Goal: Task Accomplishment & Management: Complete application form

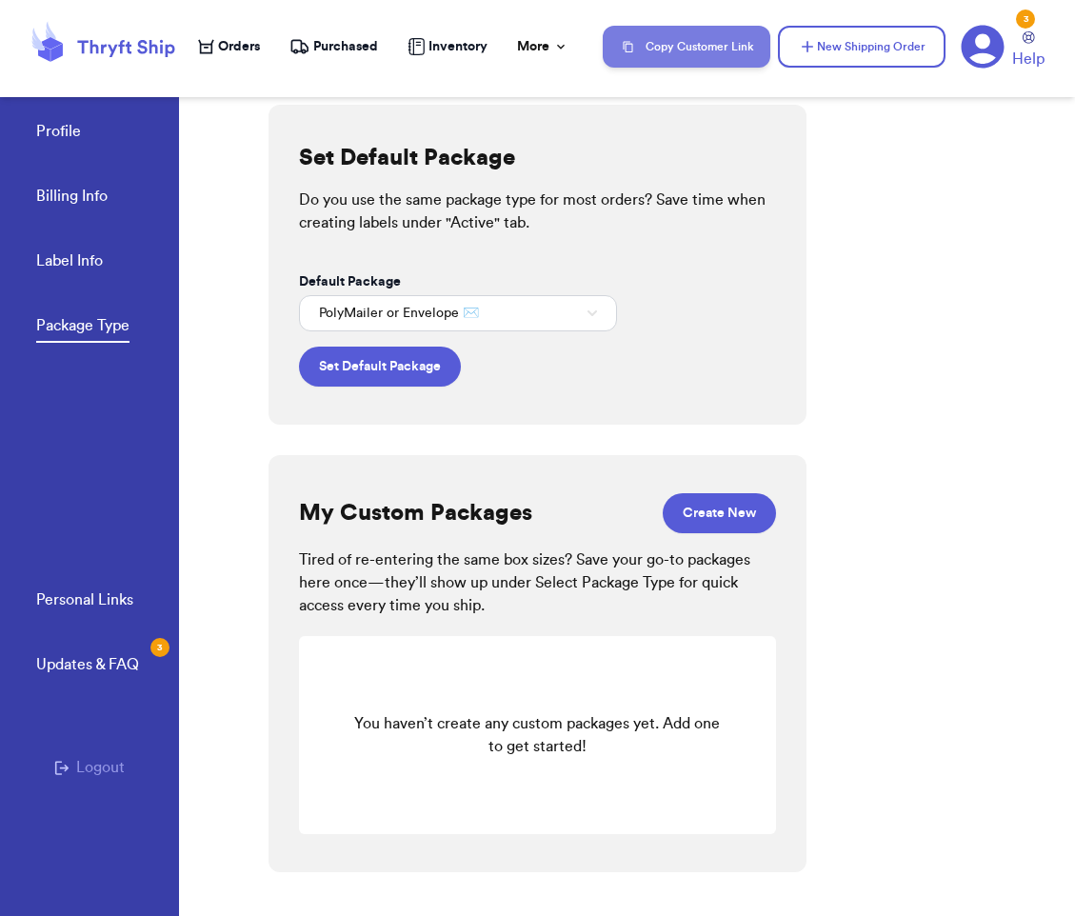
click at [716, 46] on button "Copy Customer Link" at bounding box center [687, 47] width 168 height 42
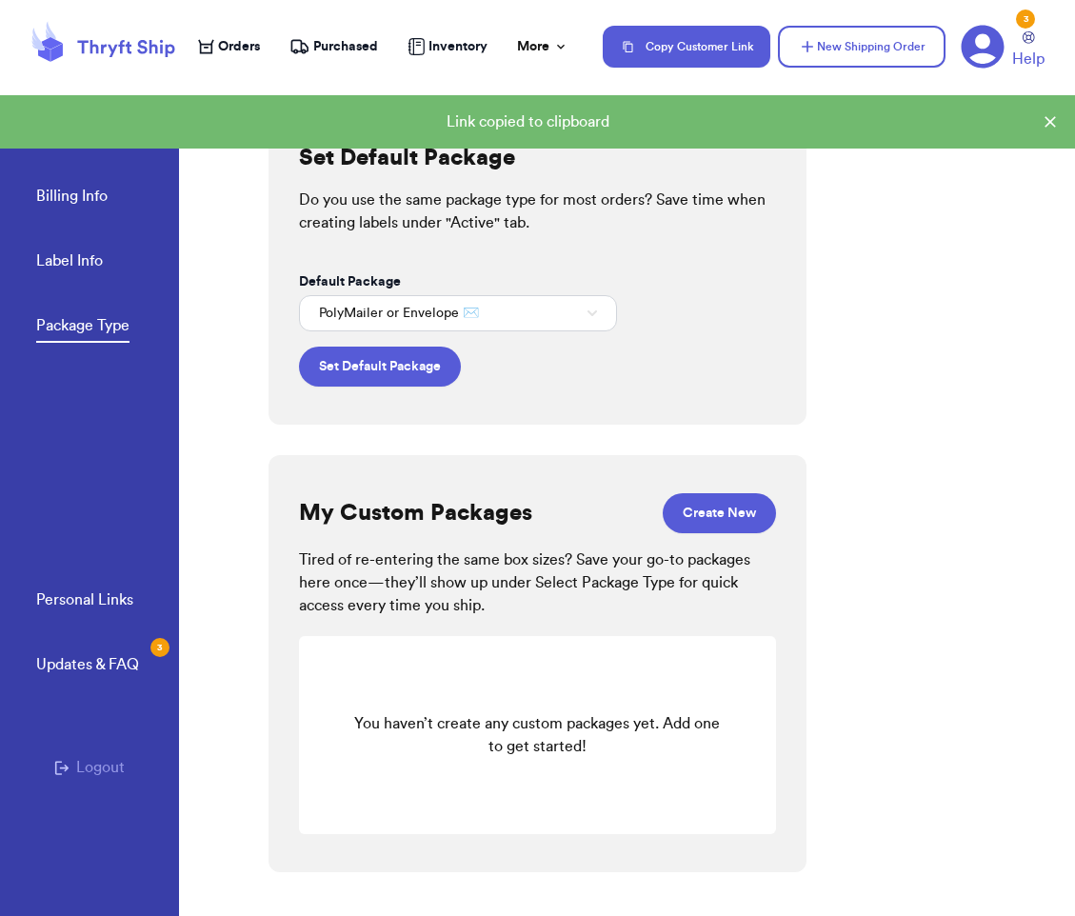
click at [949, 306] on div "Set Default Package Do you use the same package type for most orders? Save time…" at bounding box center [671, 491] width 806 height 849
click at [236, 52] on span "Orders" at bounding box center [239, 46] width 42 height 19
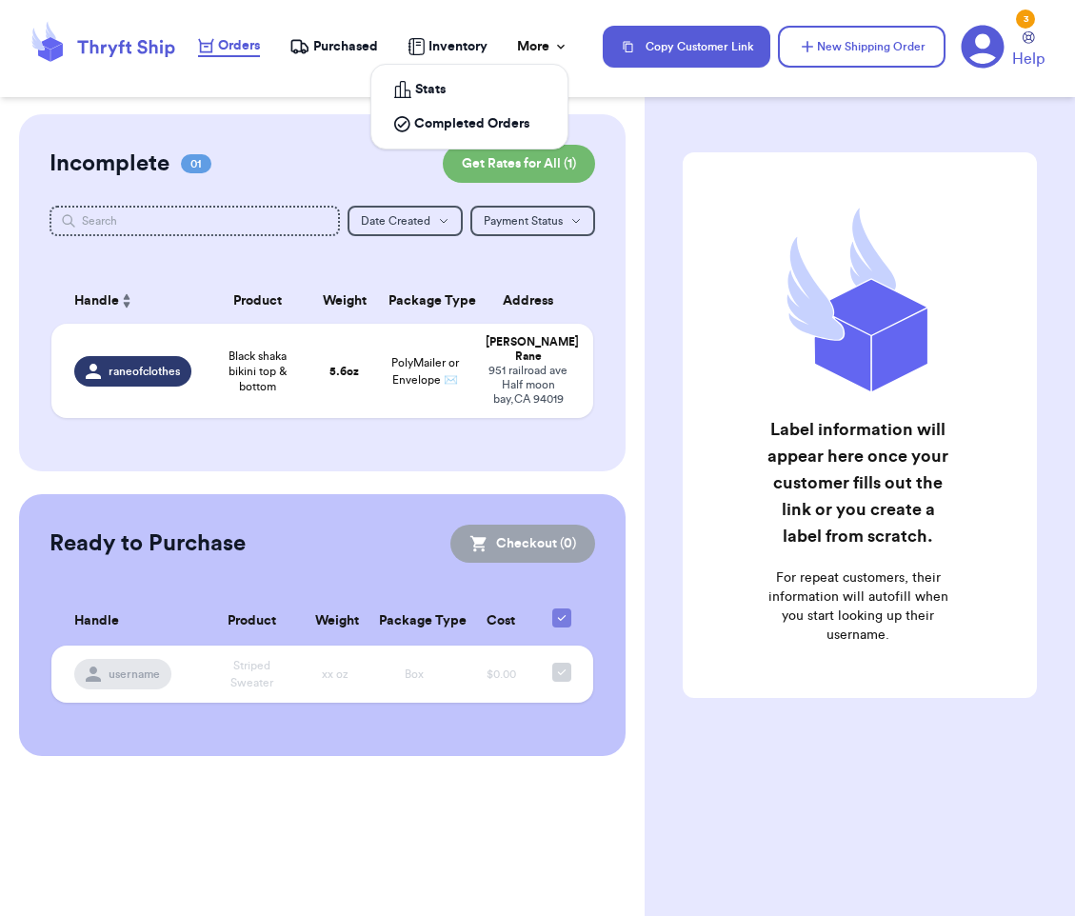
click at [551, 41] on div "More" at bounding box center [542, 46] width 51 height 19
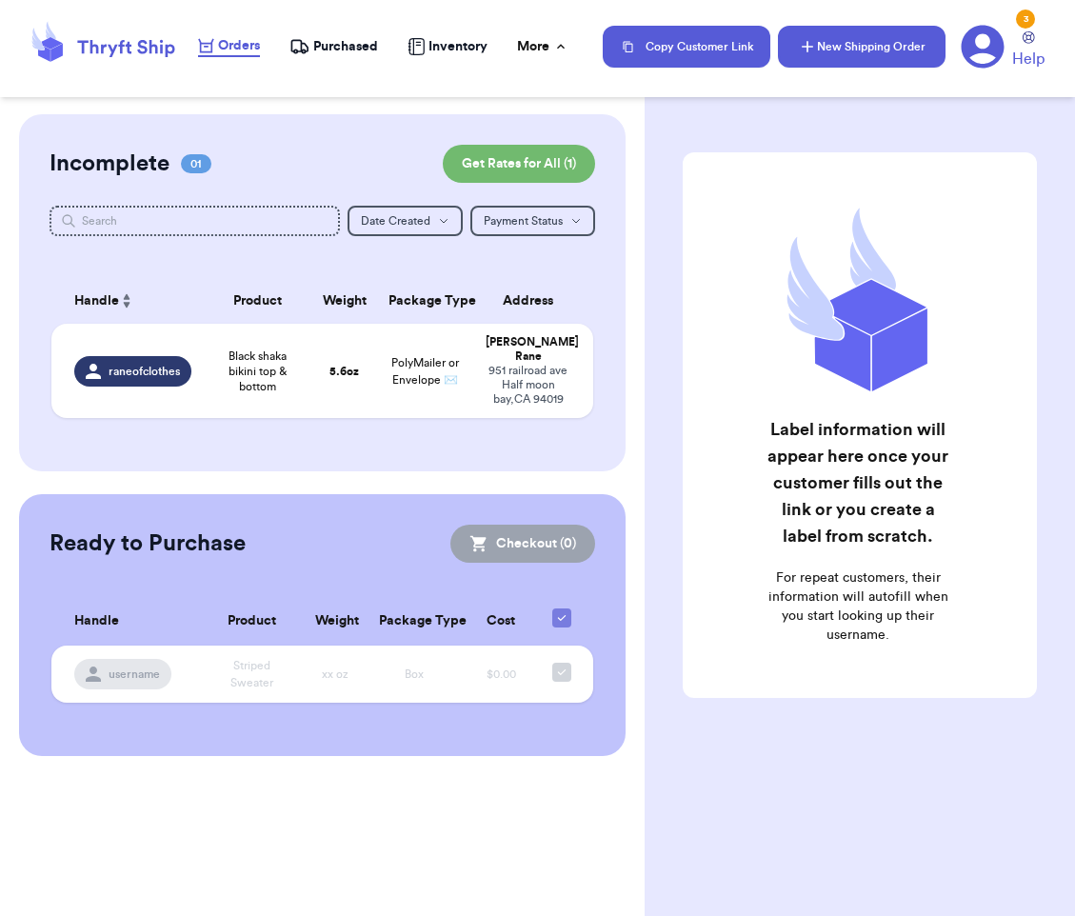
click at [865, 49] on button "New Shipping Order" at bounding box center [862, 47] width 168 height 42
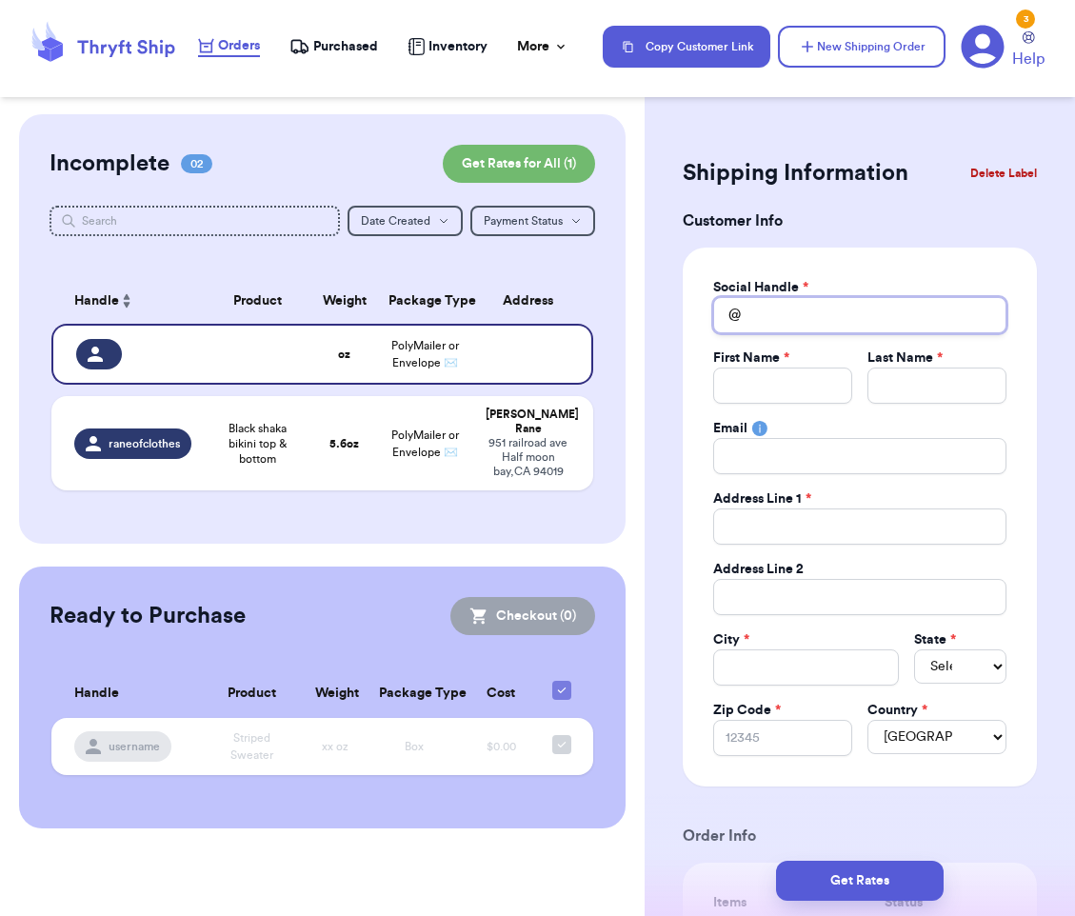
click at [801, 320] on input "Total Amount Paid" at bounding box center [859, 315] width 293 height 36
type input "k"
type input "kk"
type input "kkh"
type input "kkhi"
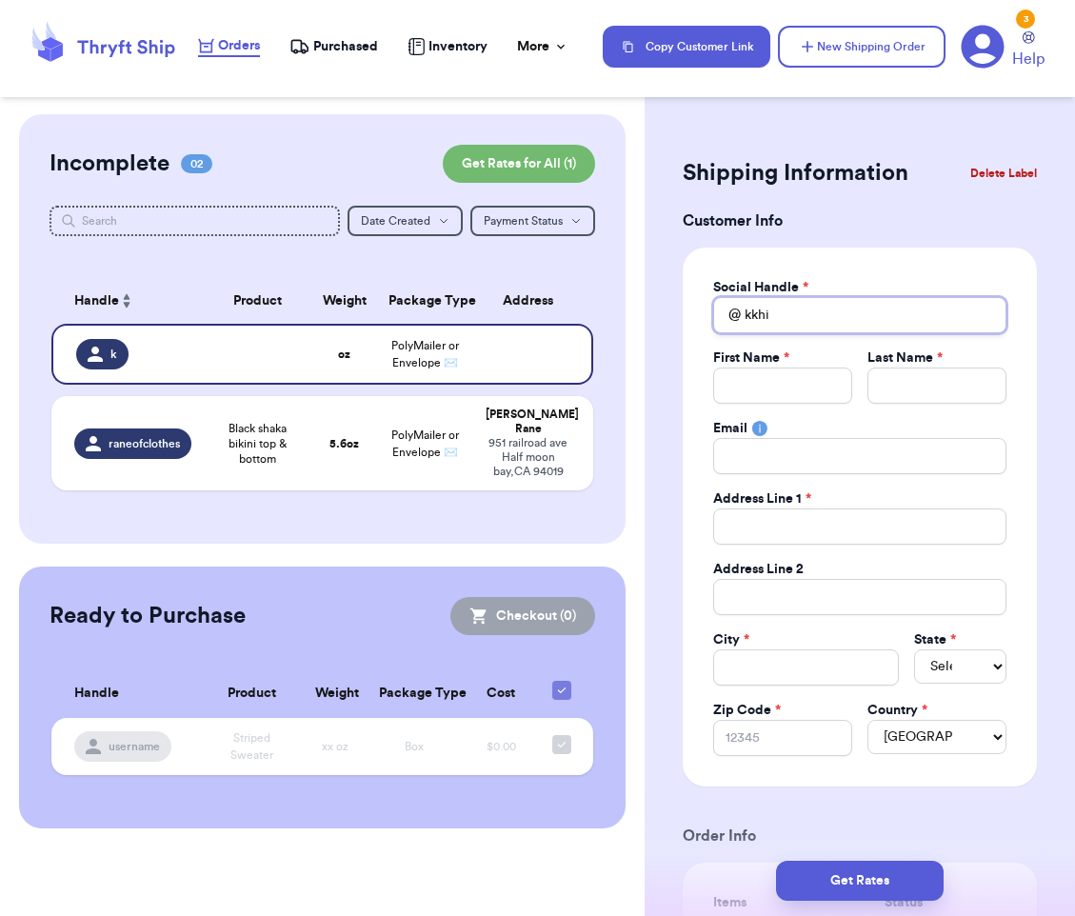
type input "kkhic"
type input "kkhicl"
type input "kkhiclo"
type input "kkhiclot"
type input "kkhicloth"
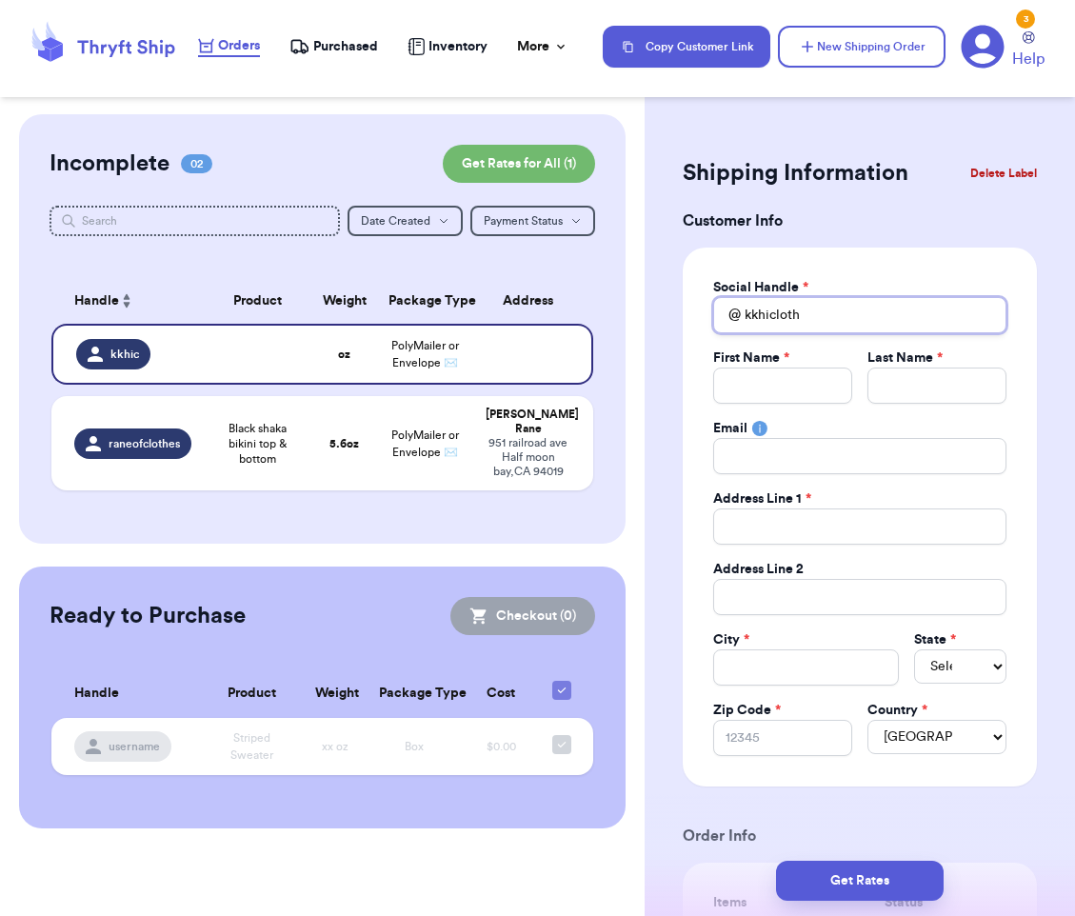
type input "kkhiclothi"
type input "kkhiclothin"
type input "kkhiclothing"
type input "A"
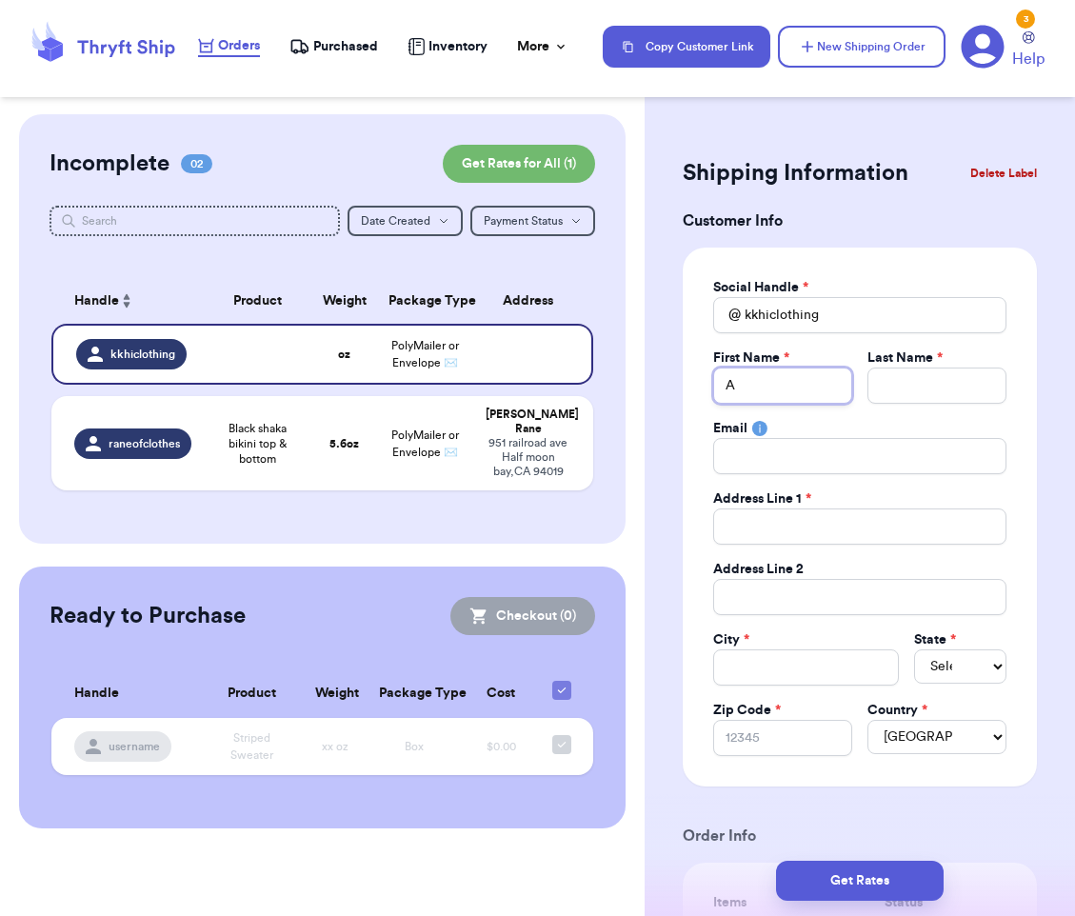
type input "An"
type input "Ang"
type input "Ange"
type input "Angel"
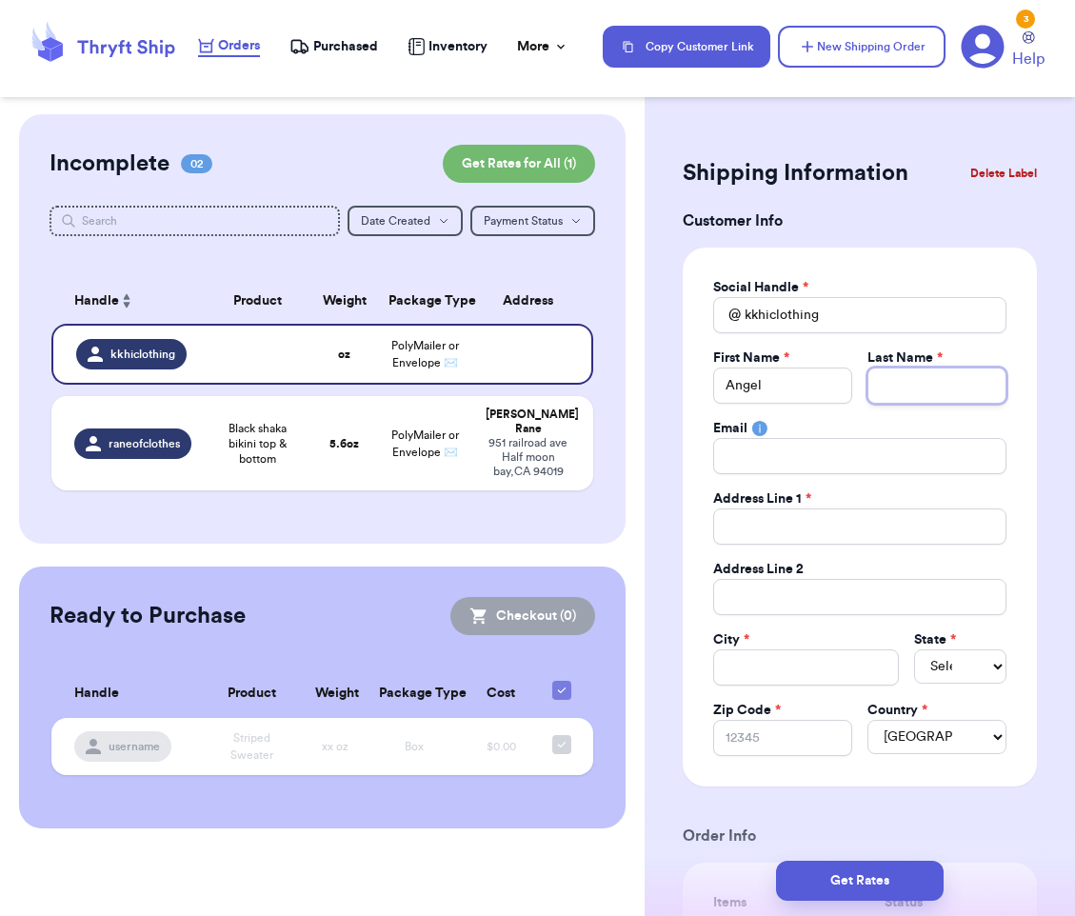
type input "C"
type input "6"
type input "68"
type input "68-"
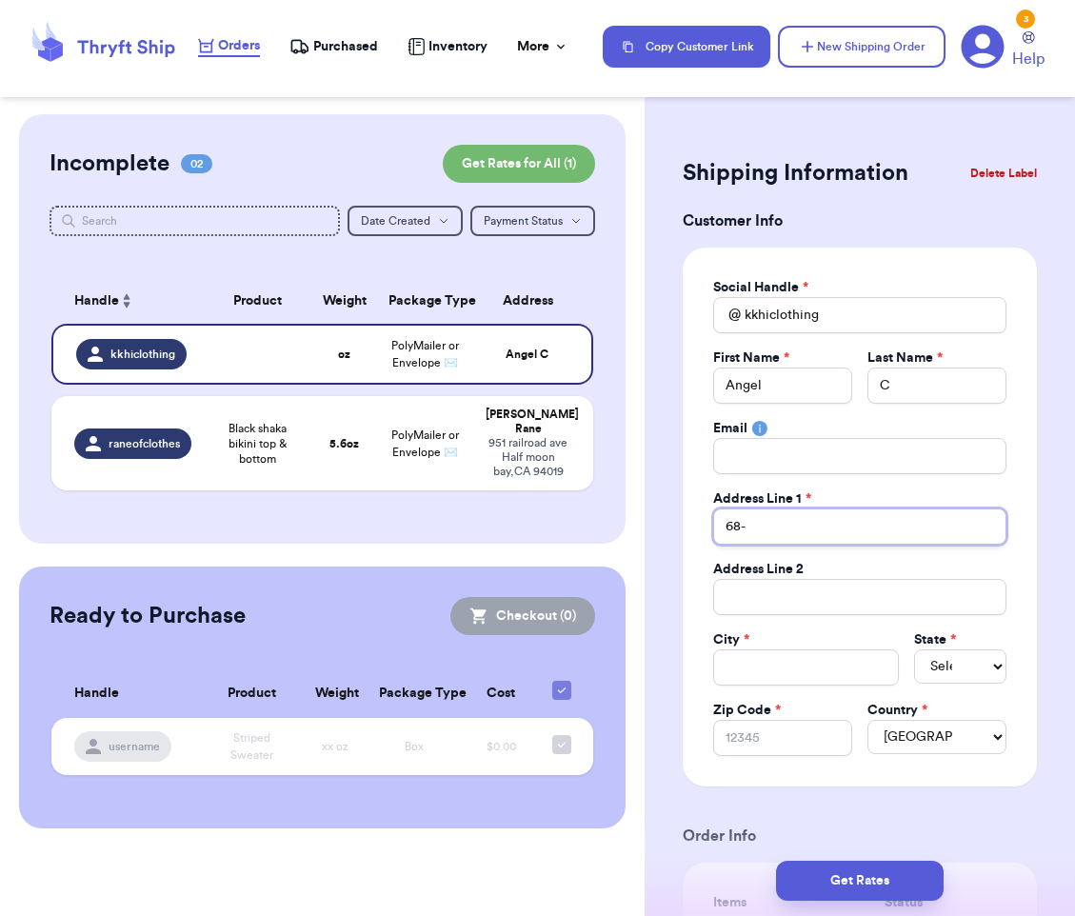
type input "68-3"
type input "68-39"
type input "68-392"
type input "68-3924"
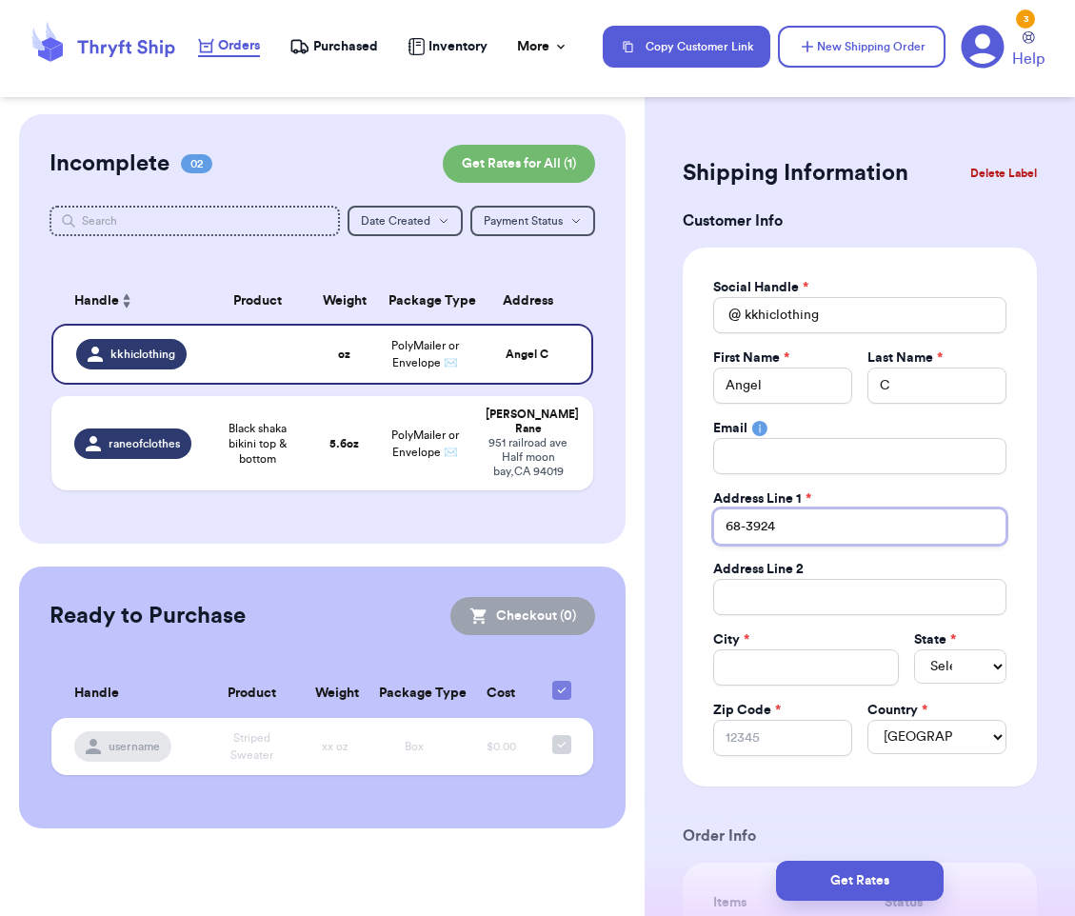
type input "68-3924 M"
type input "68-3924 Ma"
type input "68-3924 Mak"
type input "68-3924 Maka"
type input "68-3924 Makan"
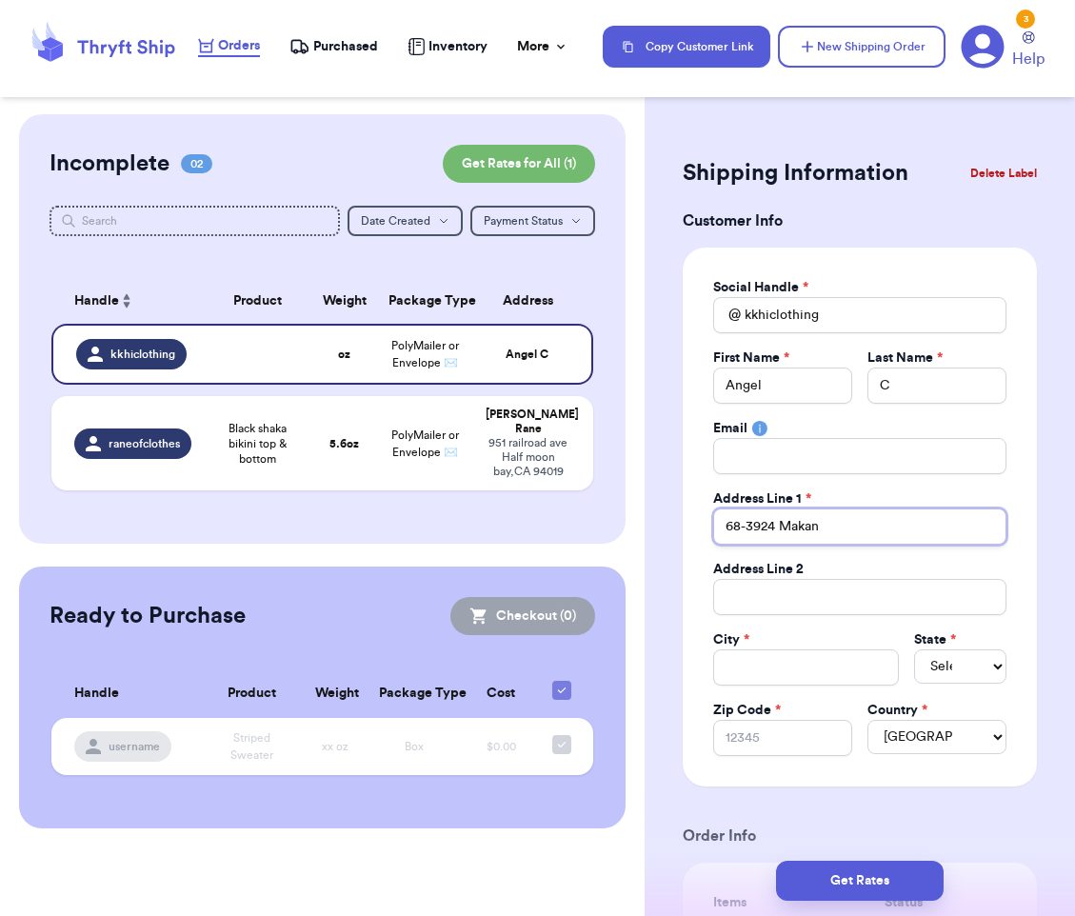
type input "68-3924 [GEOGRAPHIC_DATA]"
type input "68-3924 [PERSON_NAME]"
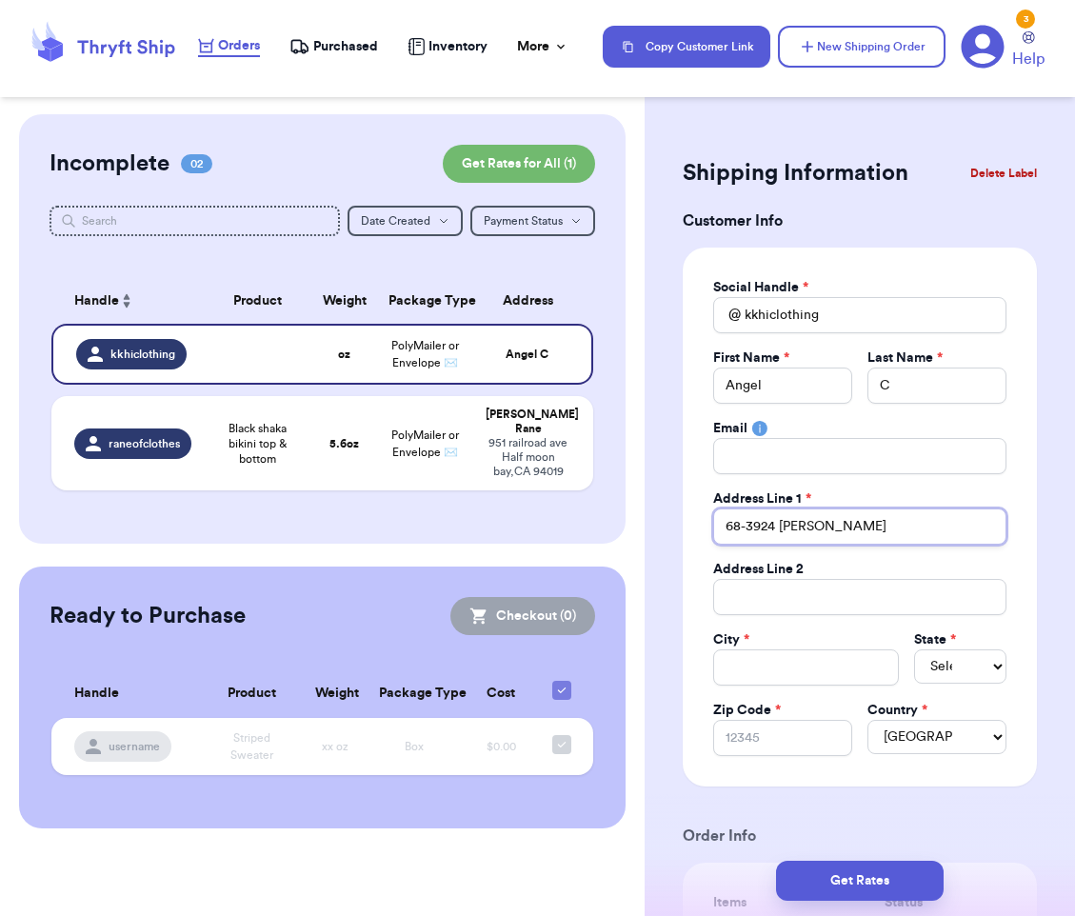
type input "68-3924 [PERSON_NAME]"
type input "[STREET_ADDRESS]"
type input "[STREET_ADDRESS][PERSON_NAME]"
type input "68-3924 Makana Kai Stre"
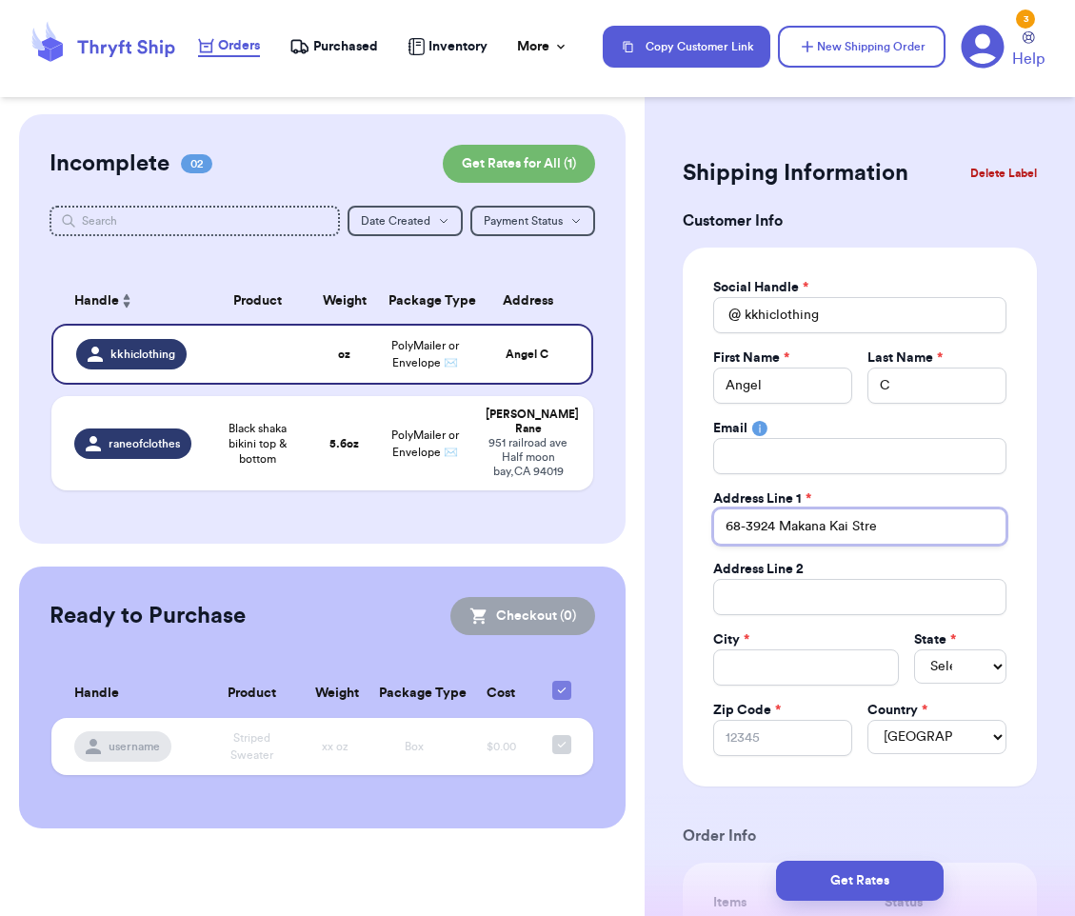
type input "[STREET_ADDRESS][PERSON_NAME]"
type input "[STREET_ADDRESS]"
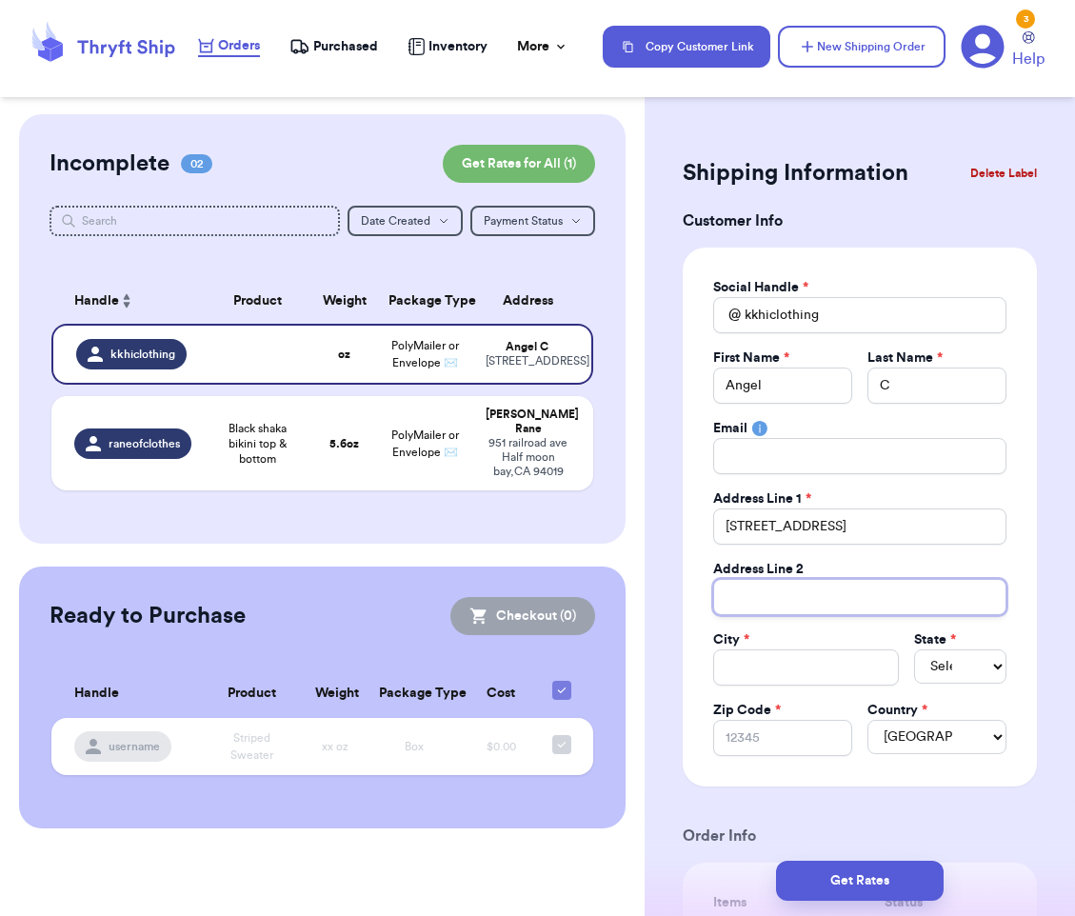
click at [885, 605] on input "Total Amount Paid" at bounding box center [859, 597] width 293 height 36
type input "U"
type input "Un"
type input "Uni"
type input "Unit"
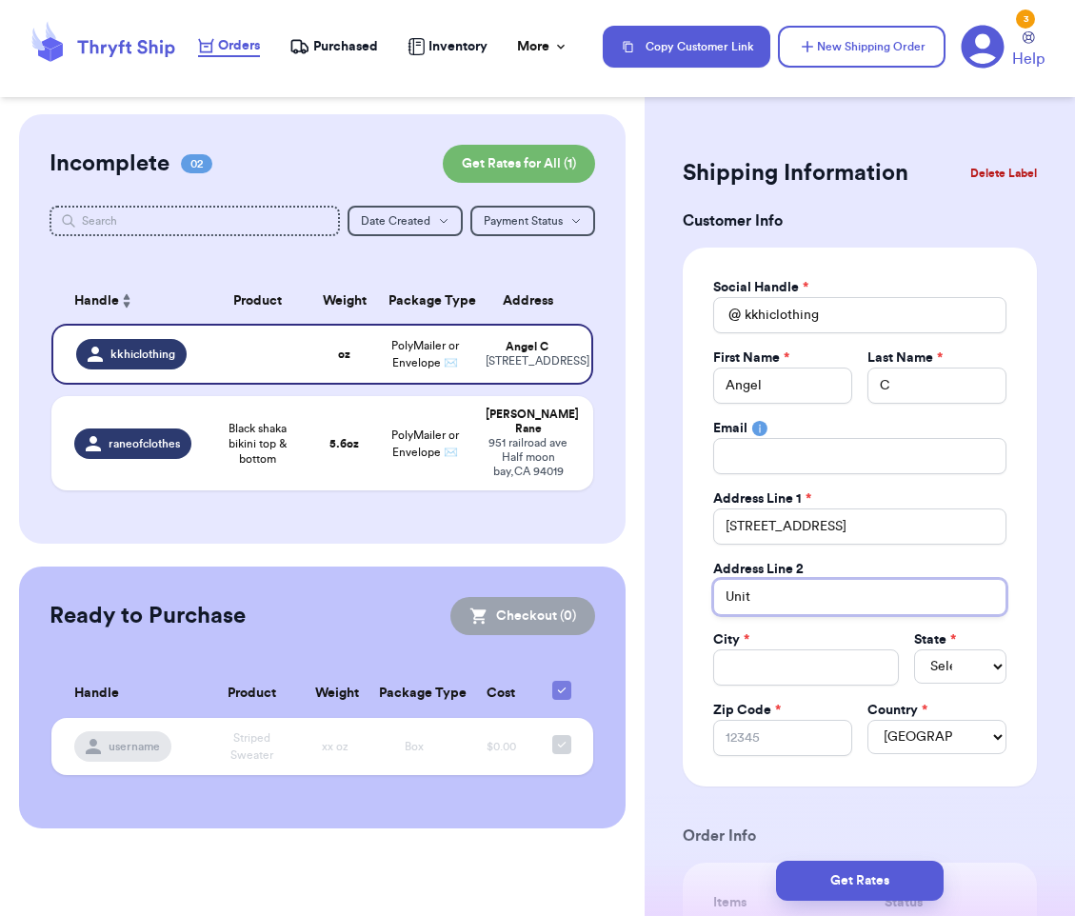
type input "Unit"
type input "Unit 7"
type input "Unit 70"
type input "Unit 707"
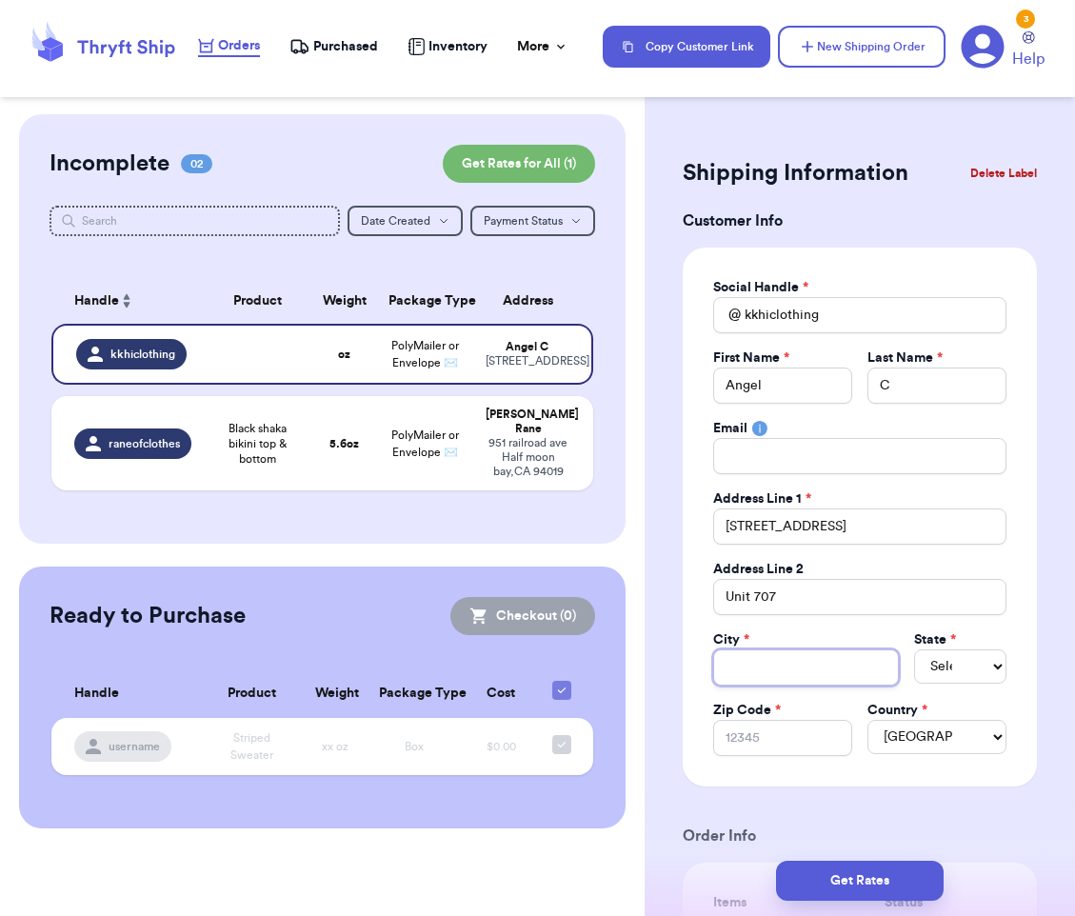
type input "W"
type input "Wa"
type input "Wai"
type input "Waik"
type input "Waiko"
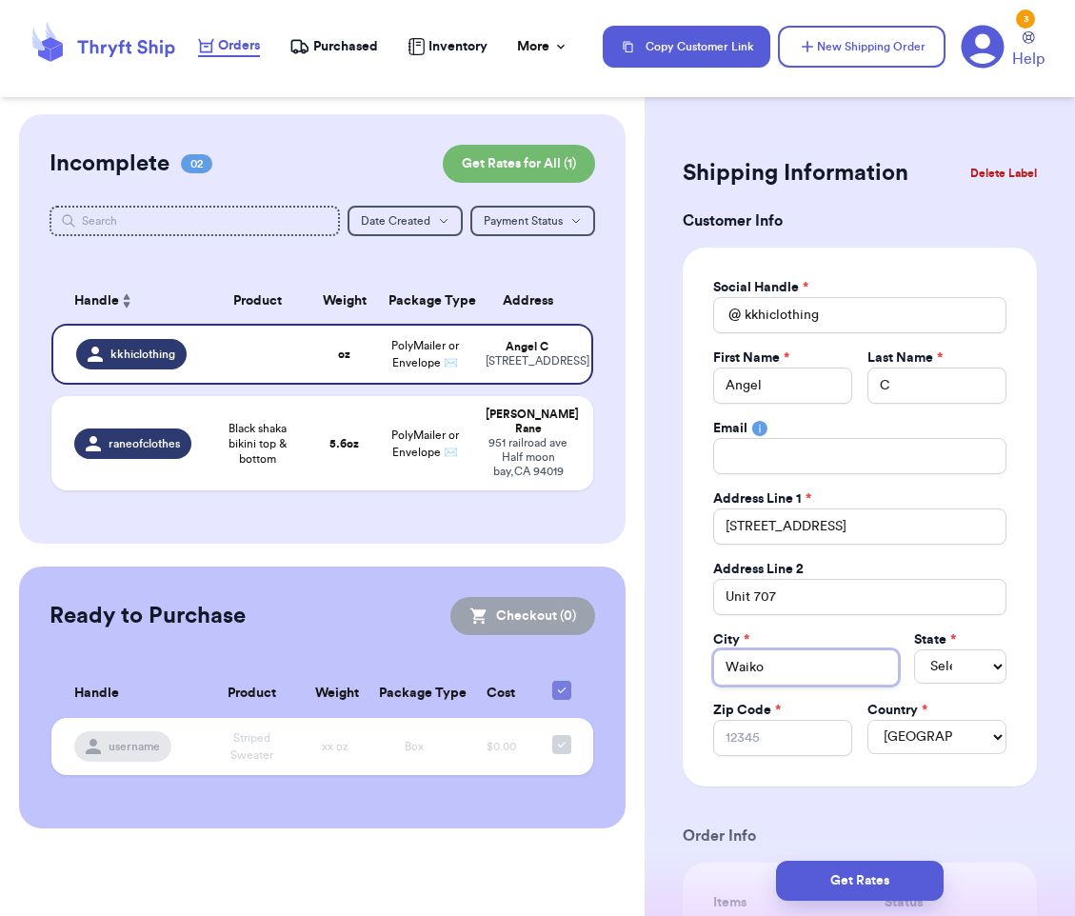
type input "Waikol"
type input "Waikolo"
type input "Waikoloa"
select select "HI"
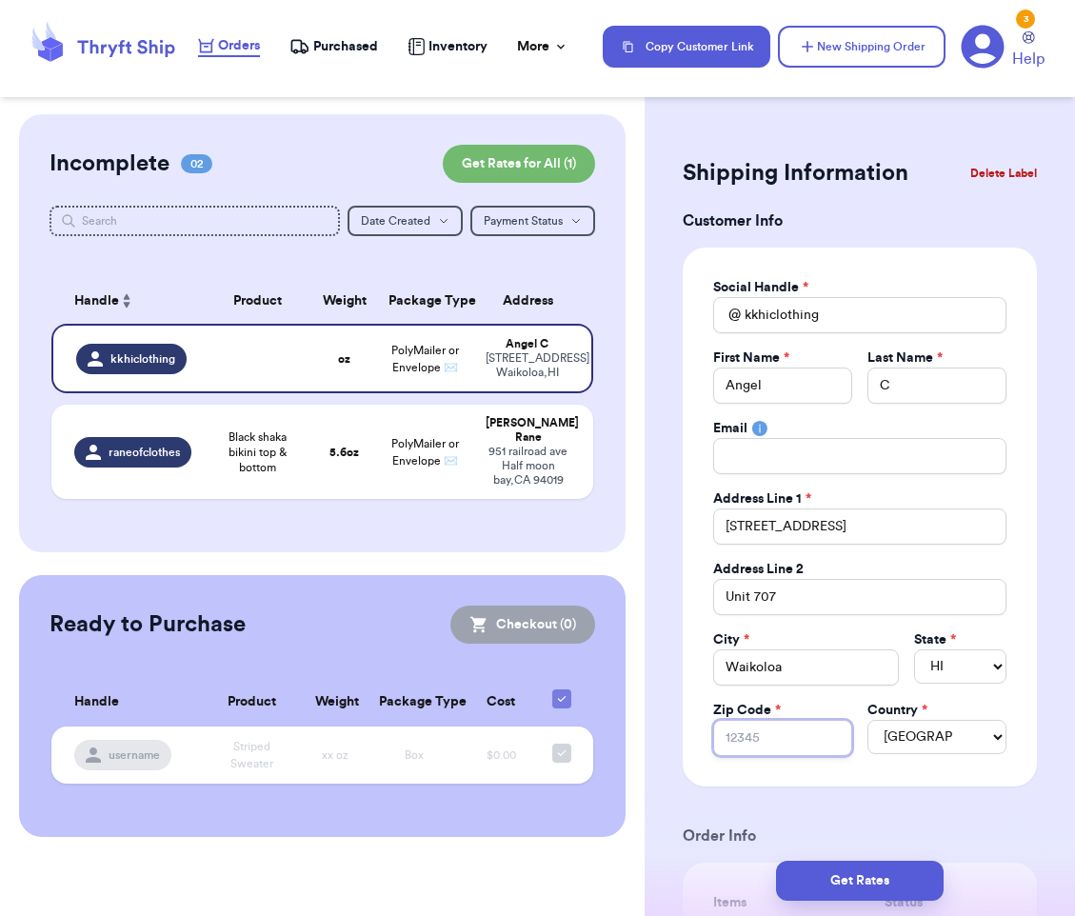
type input "9"
type input "96"
type input "967"
type input "9673"
type input "96738"
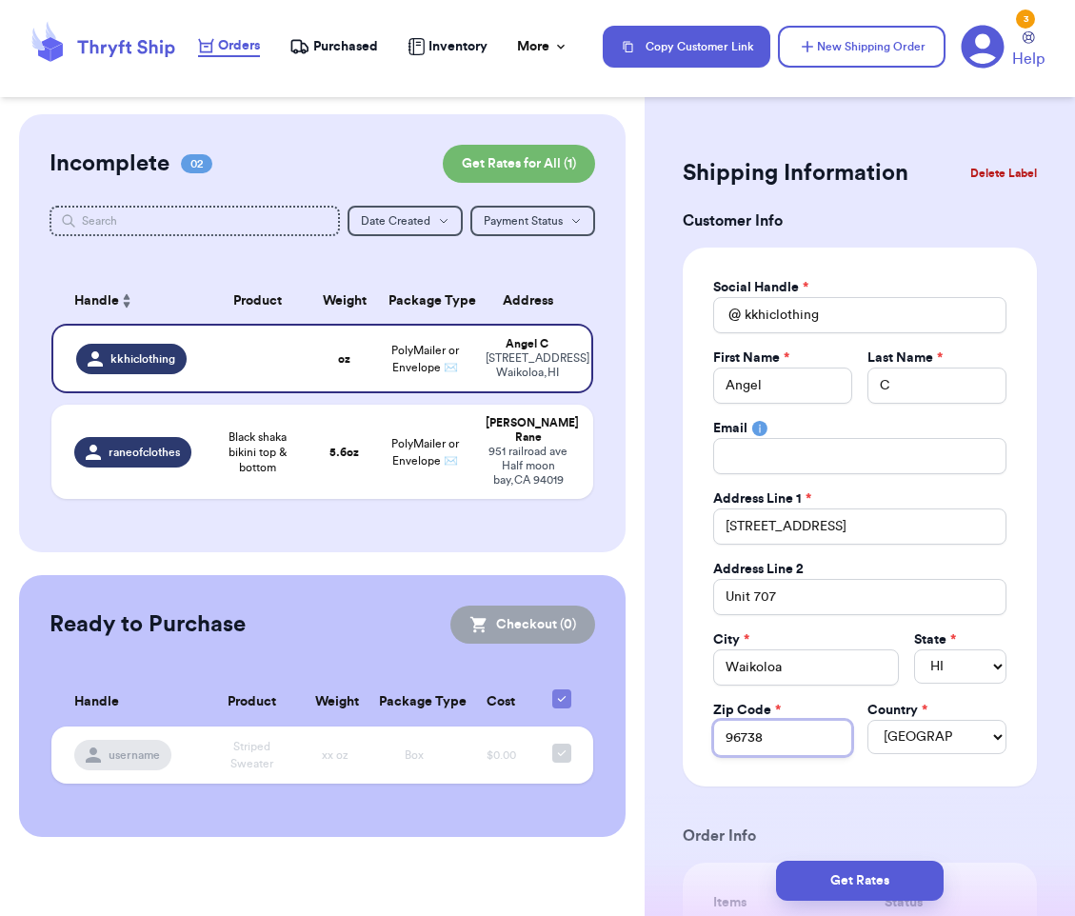
type input "96738"
click at [906, 777] on div "Social Handle * @ kkhiclothing First Name * Angel Last Name * C Email Address L…" at bounding box center [860, 517] width 354 height 539
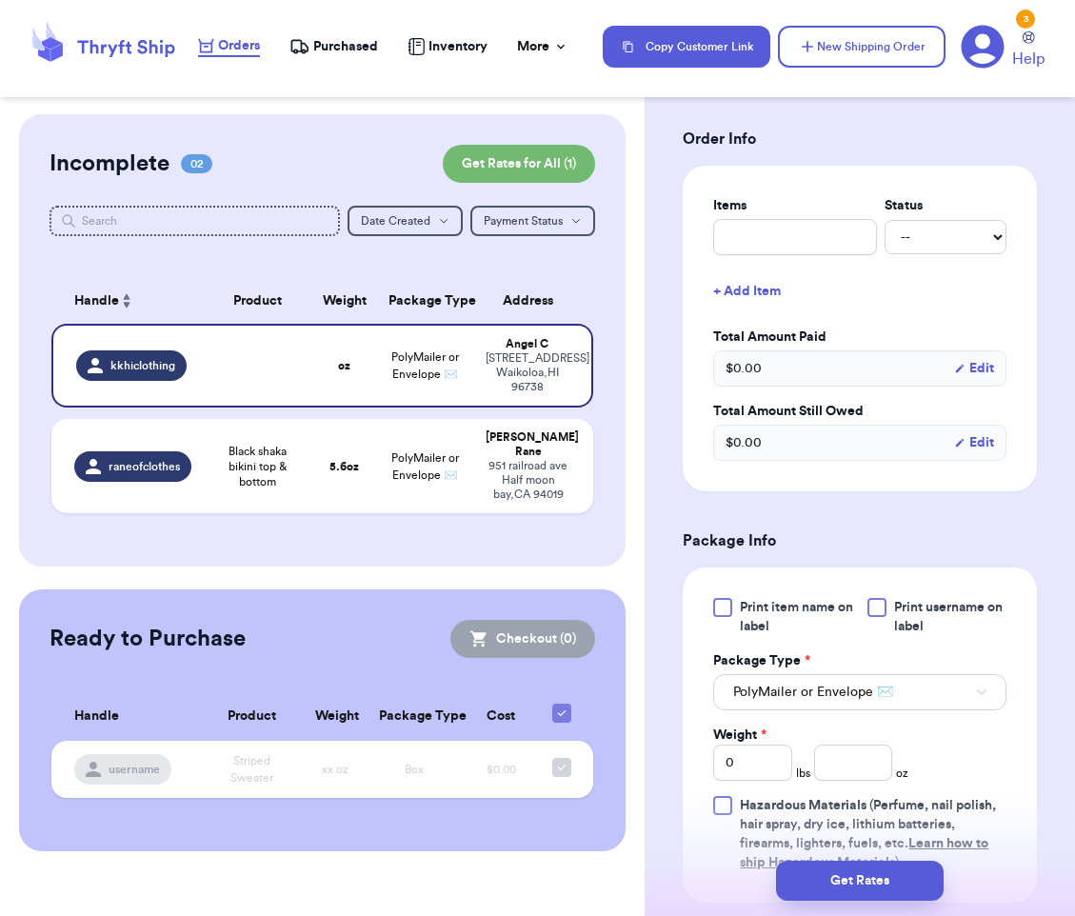
scroll to position [704, 0]
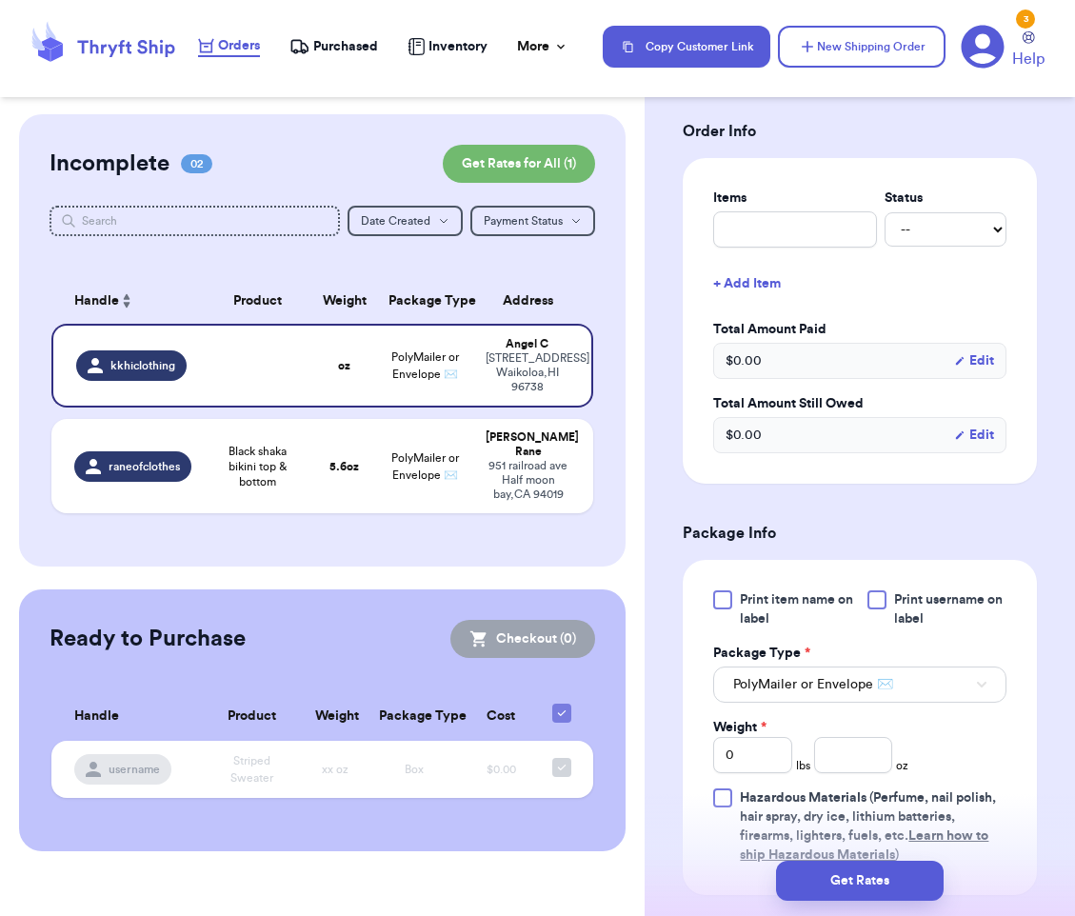
click at [874, 601] on div at bounding box center [876, 599] width 19 height 19
click at [0, 0] on input "Print username on label" at bounding box center [0, 0] width 0 height 0
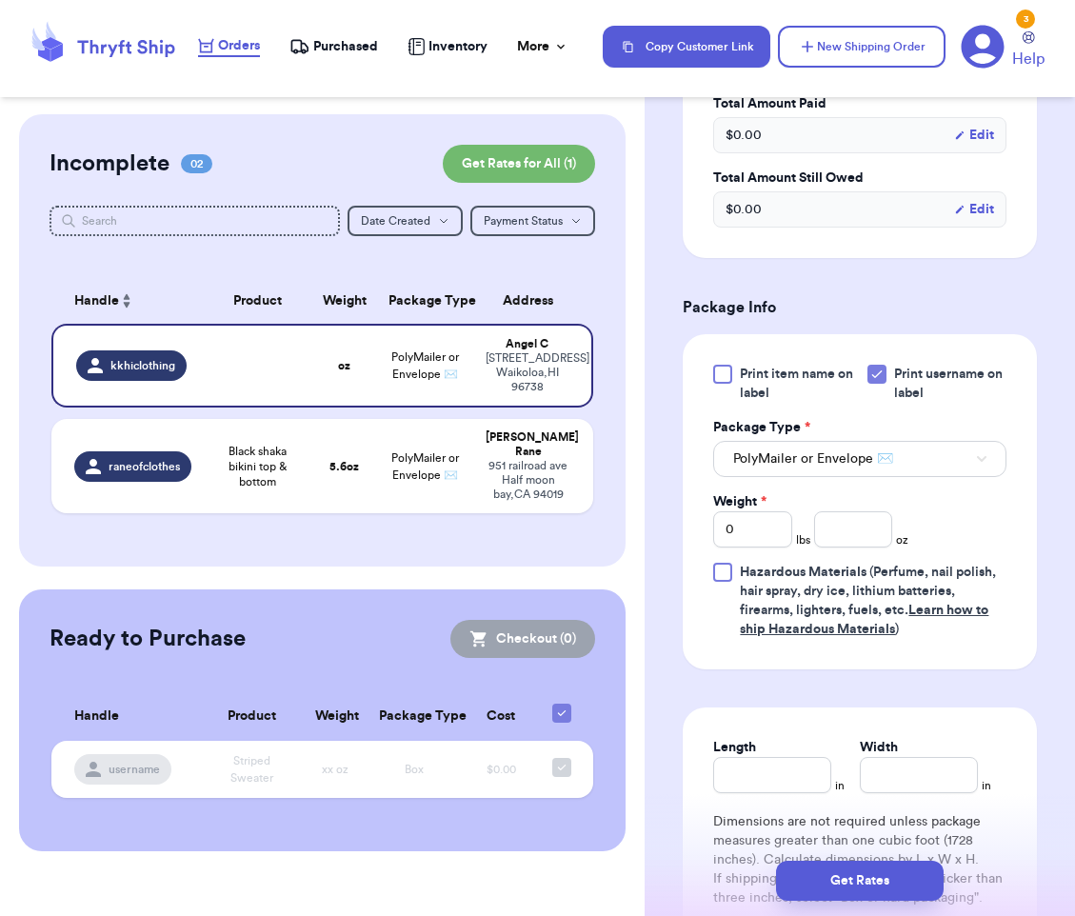
scroll to position [954, 0]
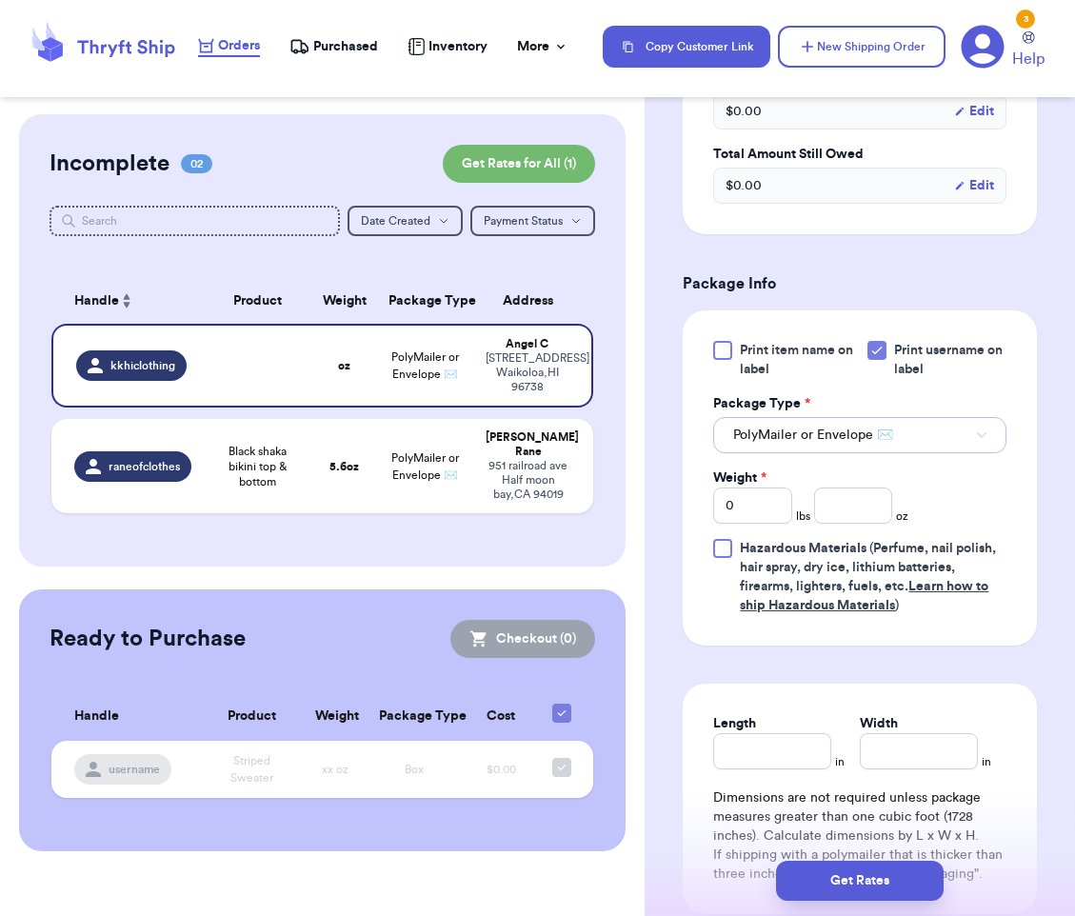
click at [814, 433] on span "PolyMailer or Envelope ✉️" at bounding box center [813, 435] width 160 height 19
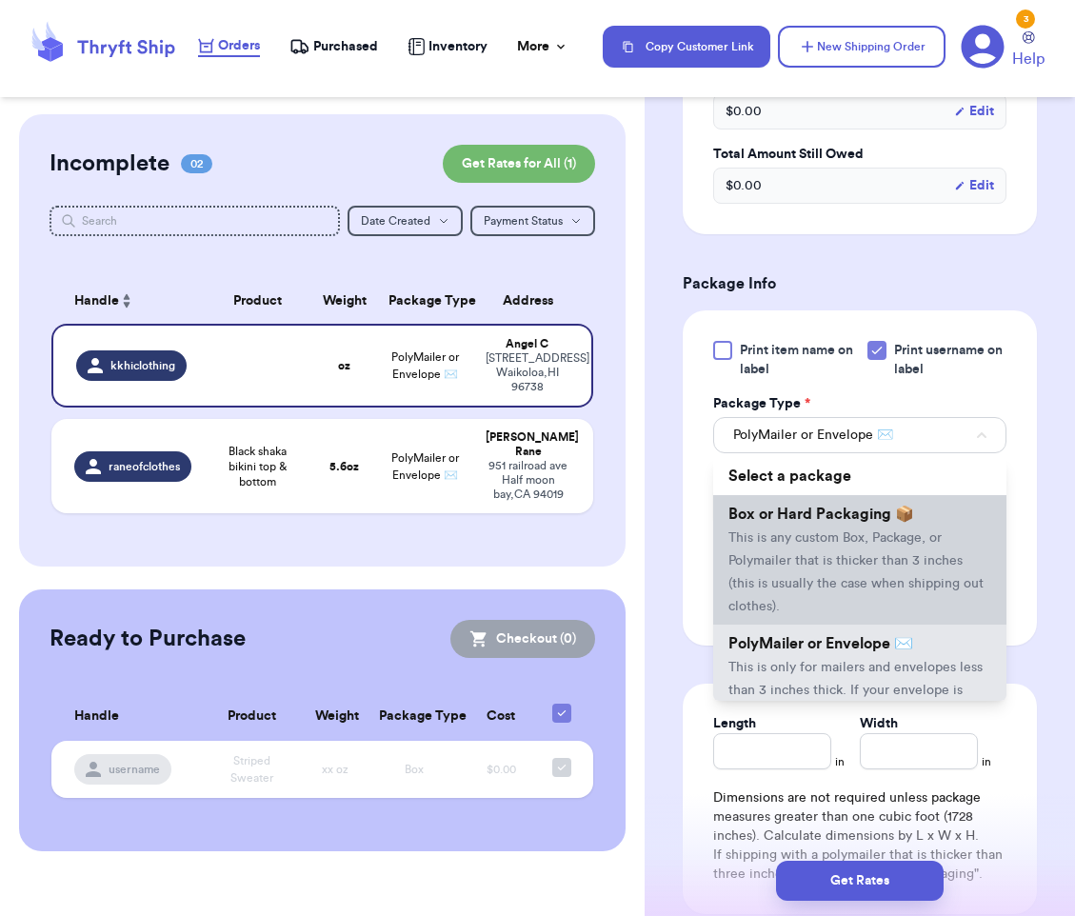
click at [808, 545] on span "This is any custom Box, Package, or Polymailer that is thicker than 3 inches (t…" at bounding box center [855, 572] width 255 height 82
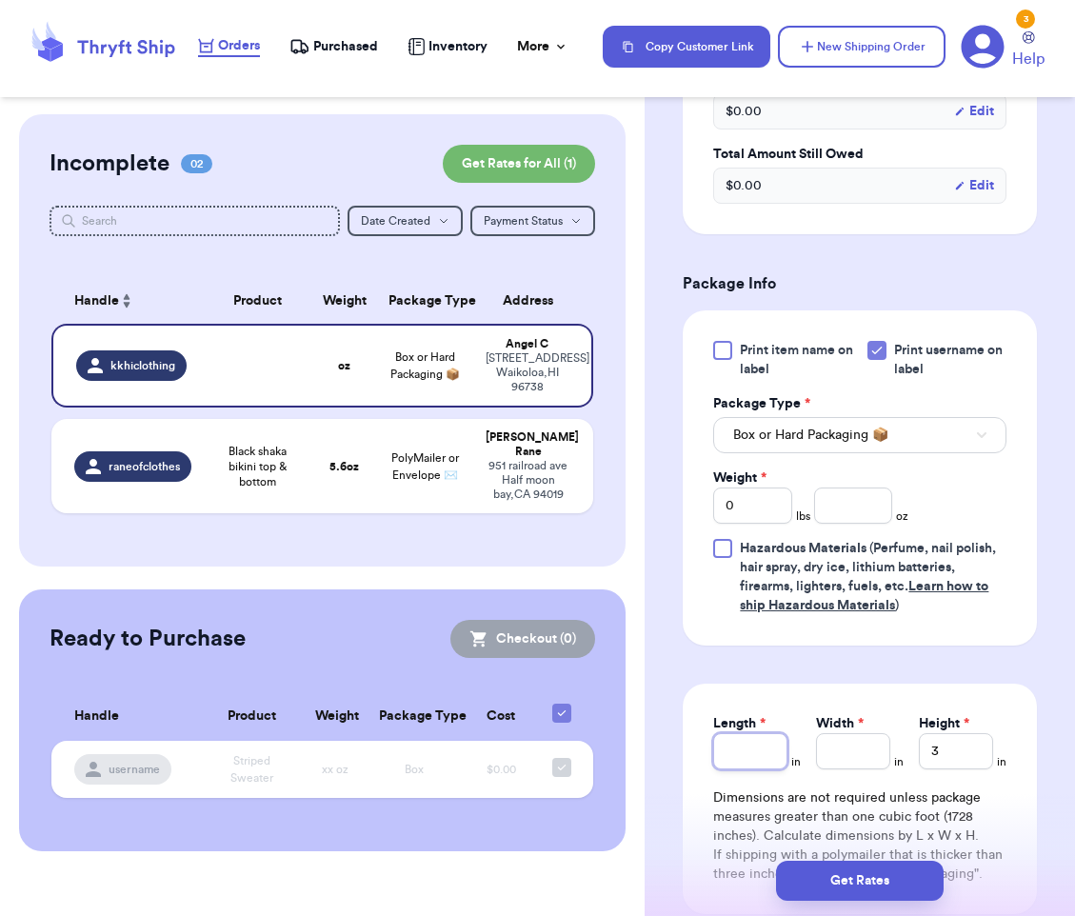
click at [744, 740] on input "Length *" at bounding box center [750, 751] width 74 height 36
type input "9"
type input "6"
type input "2"
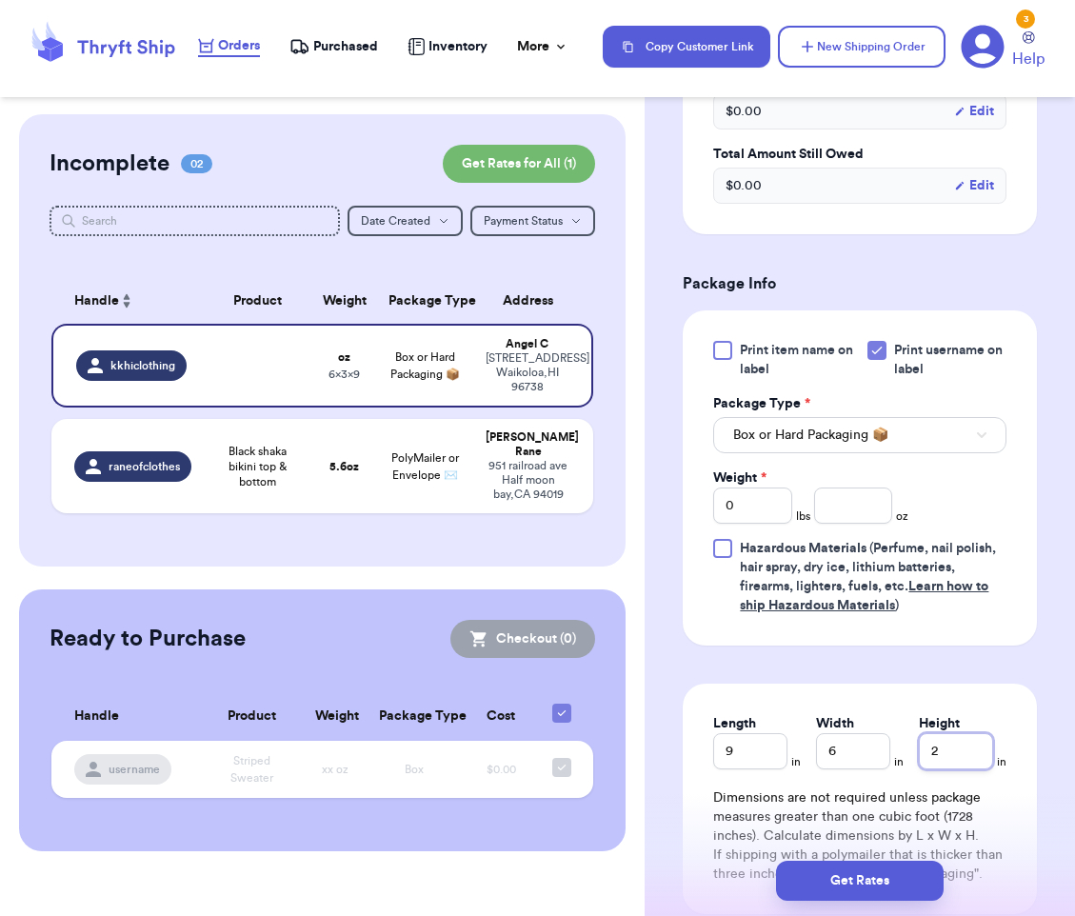
type input "2"
click at [850, 509] on input "number" at bounding box center [853, 505] width 79 height 36
type input "9"
click at [863, 869] on button "Get Rates" at bounding box center [860, 881] width 168 height 40
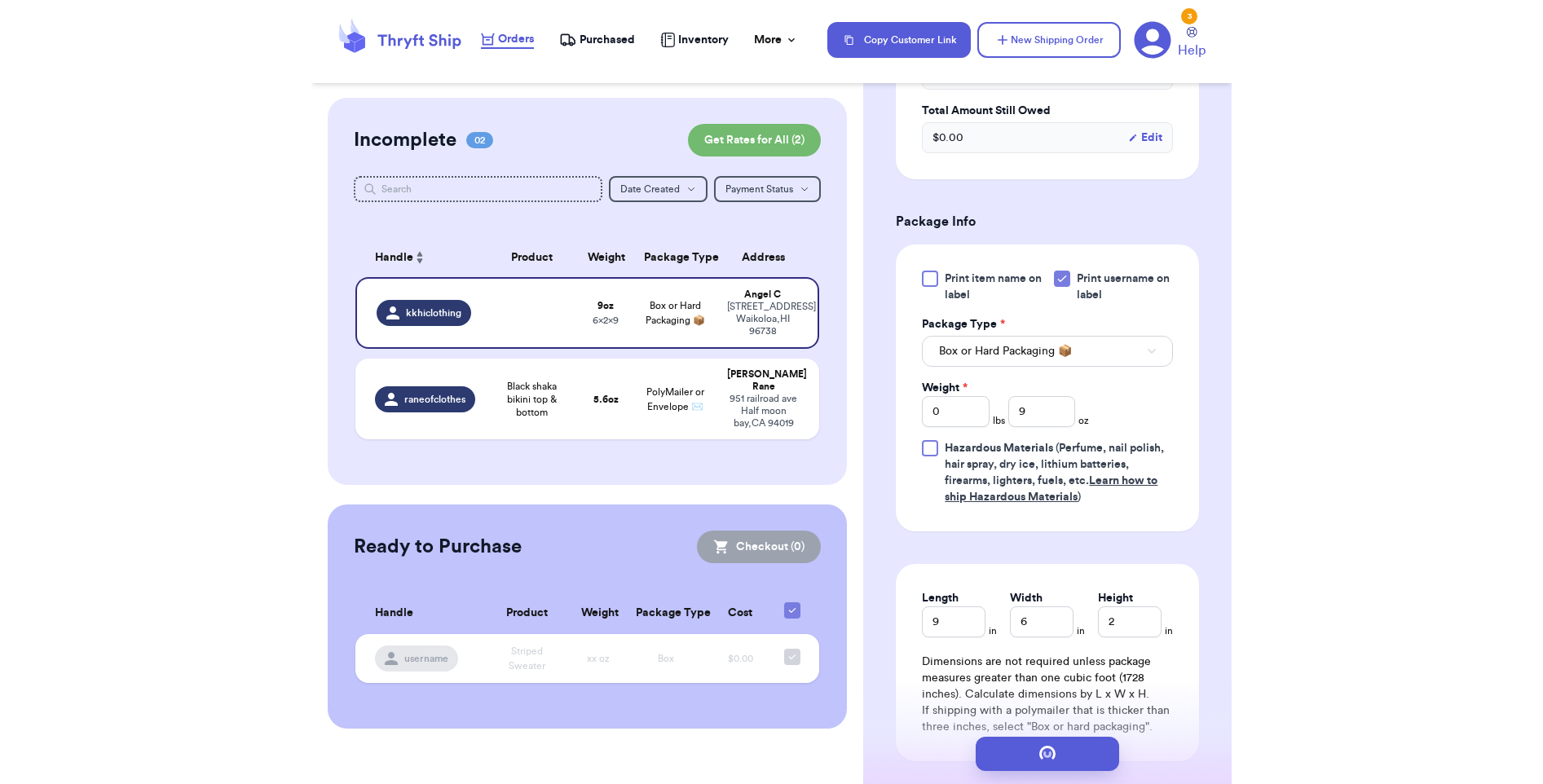
scroll to position [0, 0]
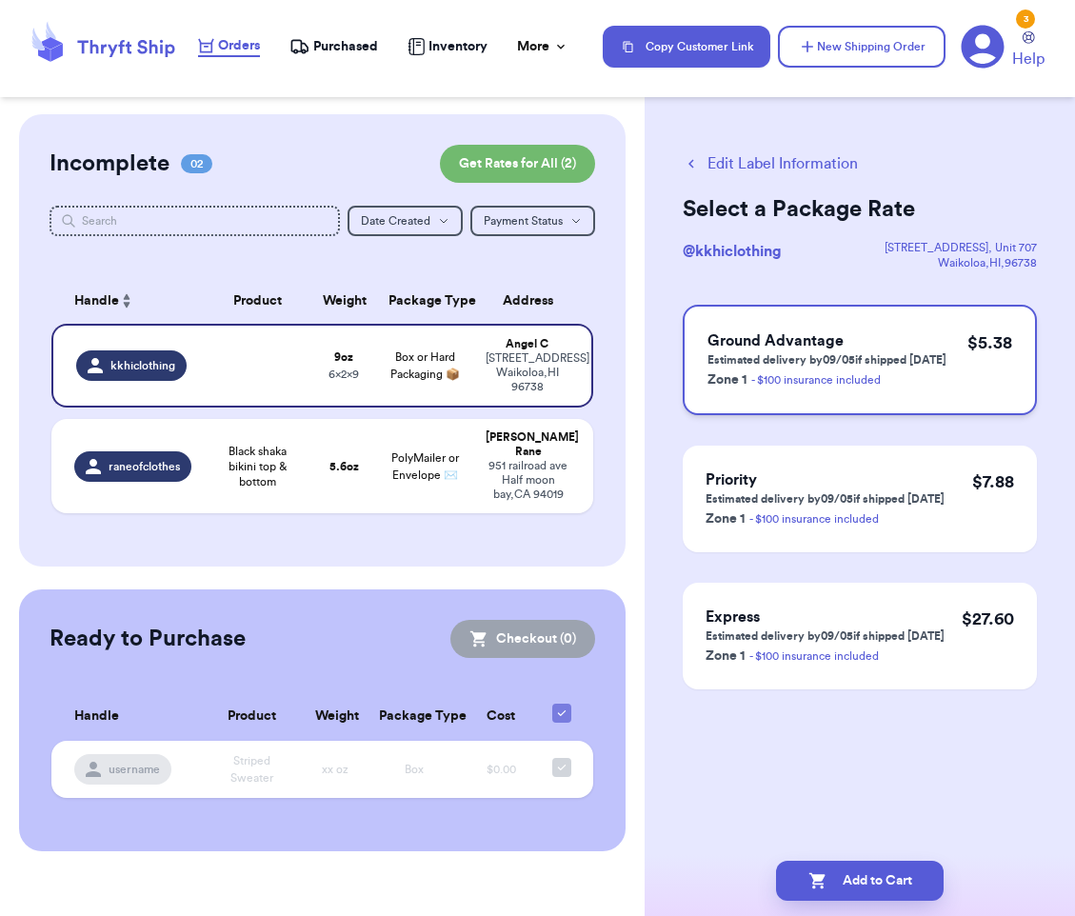
click at [943, 352] on p "Estimated delivery by 09/05 if shipped [DATE]" at bounding box center [826, 359] width 239 height 15
click at [880, 886] on button "Add to Cart" at bounding box center [860, 881] width 168 height 40
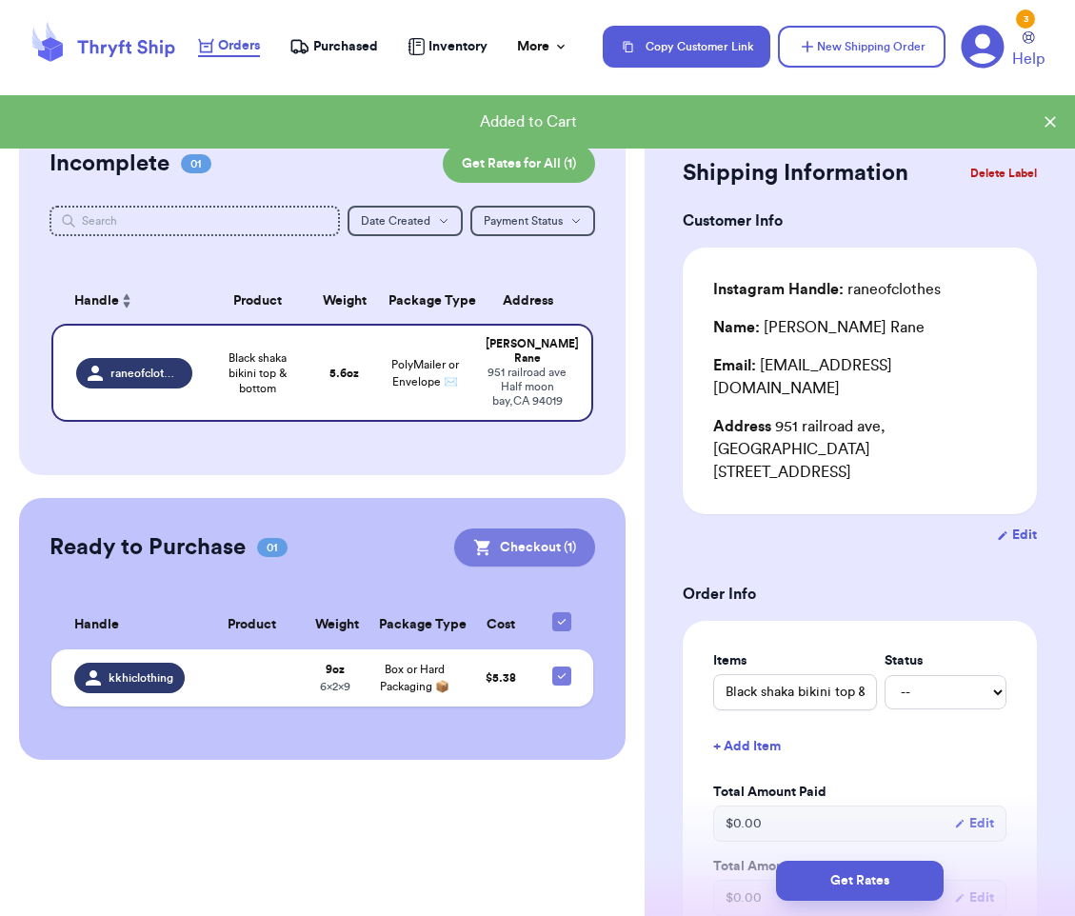
click at [531, 534] on button "Checkout ( 1 )" at bounding box center [524, 547] width 141 height 38
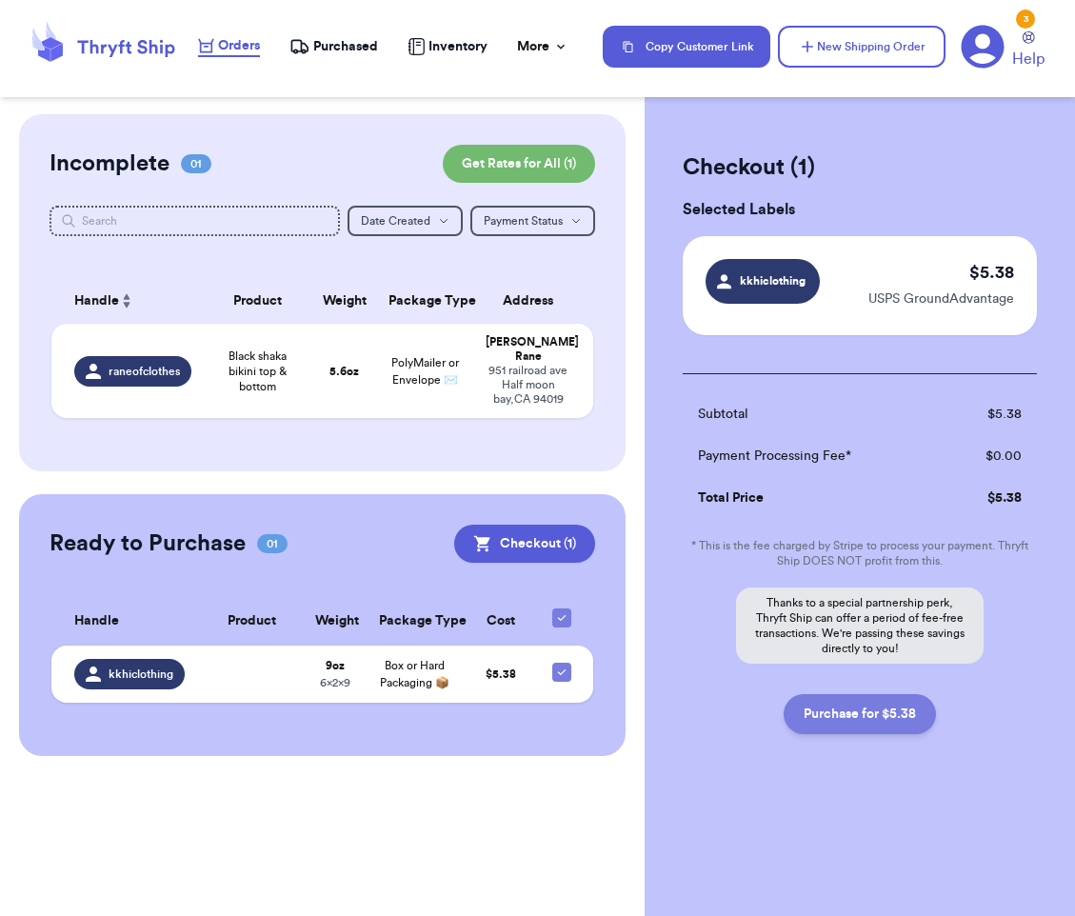
click at [868, 719] on button "Purchase for $5.38" at bounding box center [859, 714] width 152 height 40
checkbox input "false"
checkbox input "true"
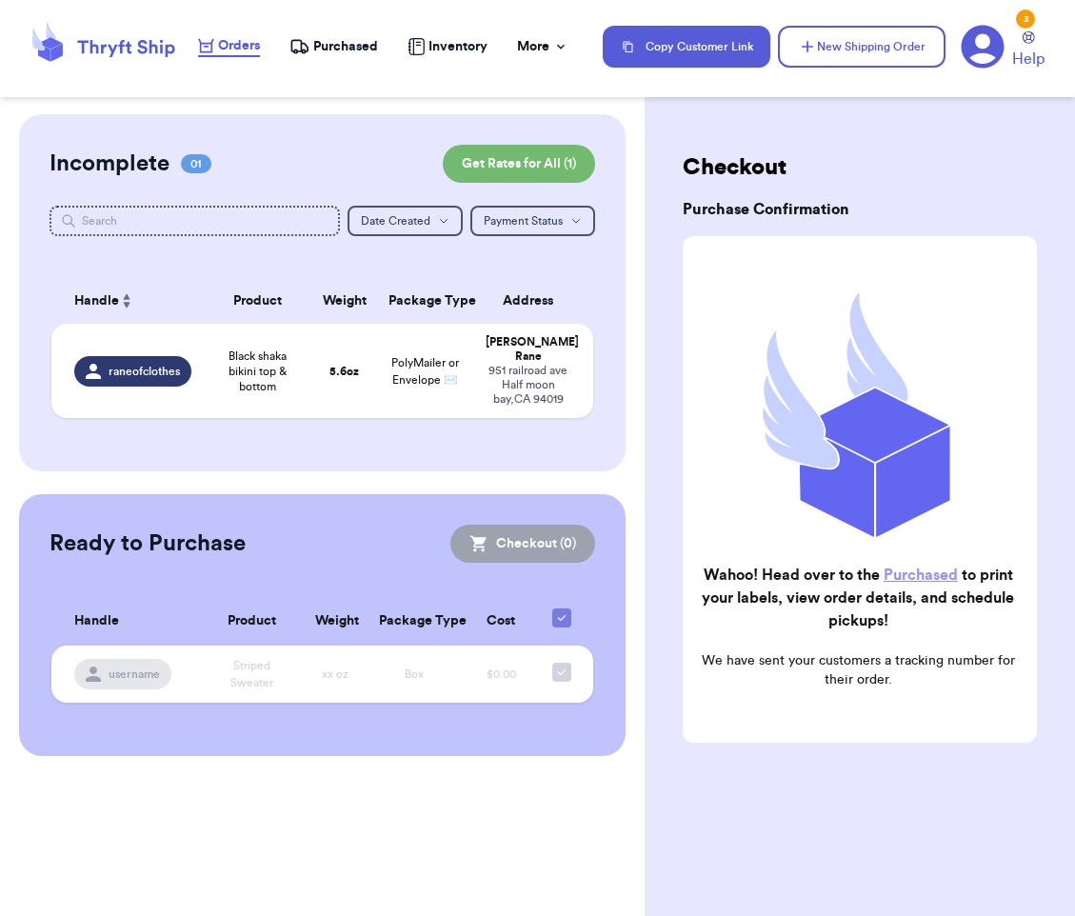
click at [310, 51] on div "Purchased" at bounding box center [333, 46] width 89 height 19
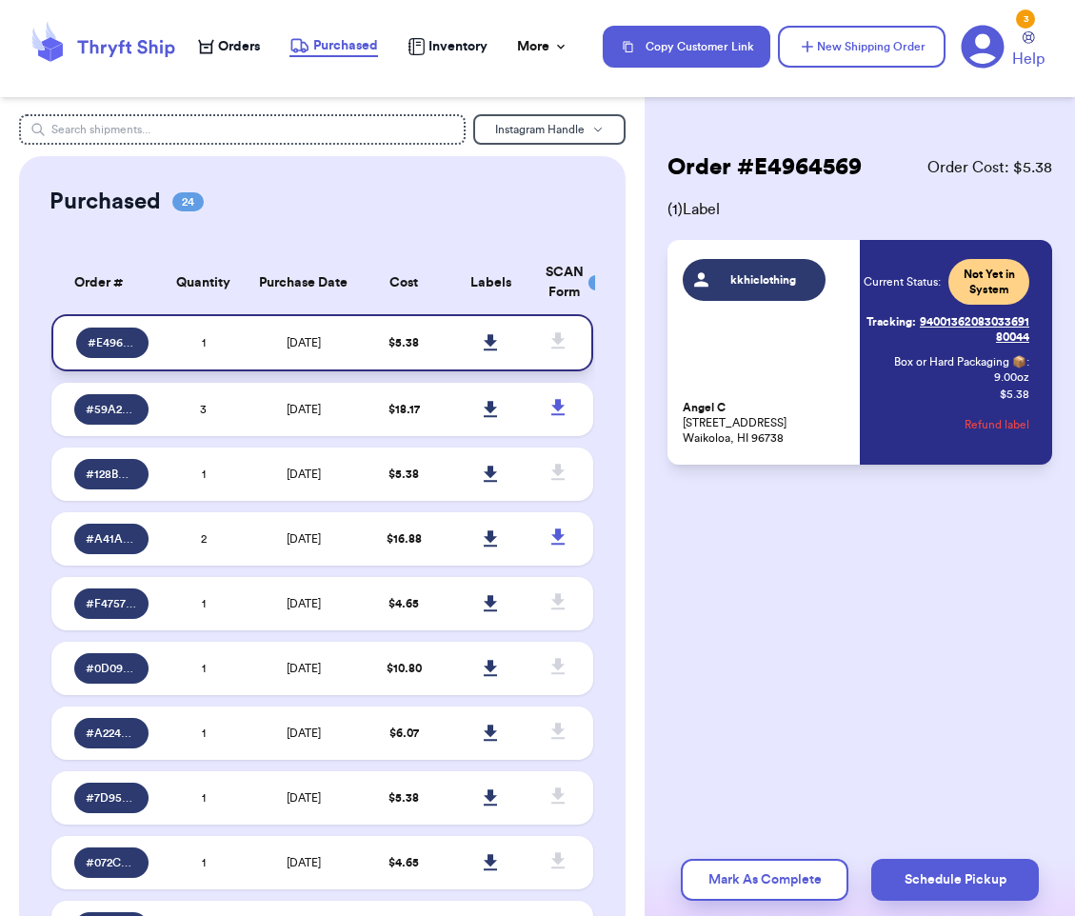
click at [484, 341] on icon at bounding box center [490, 342] width 13 height 16
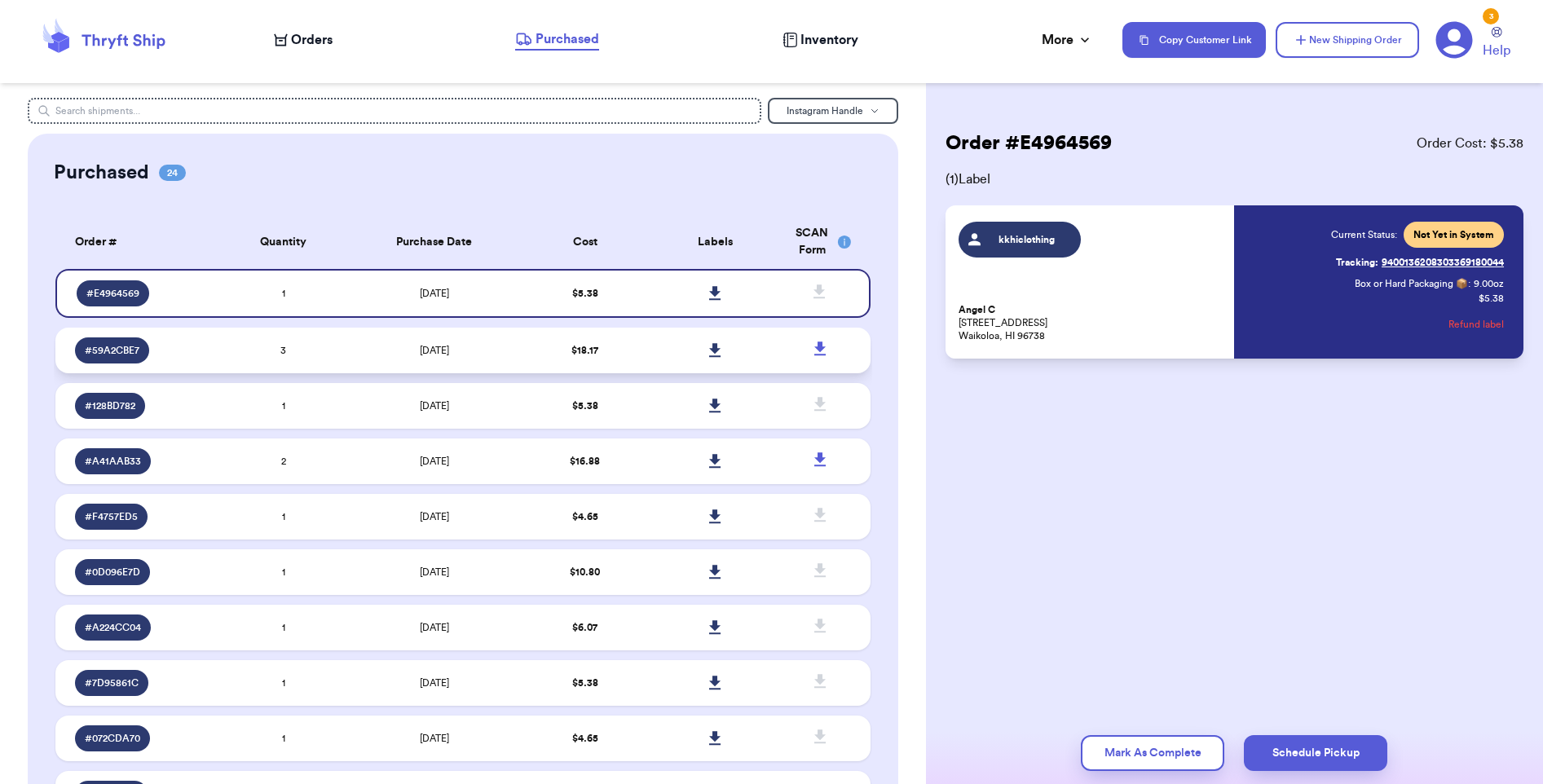
click at [468, 344] on td "[DATE]" at bounding box center [434, 350] width 171 height 45
